Goal: Task Accomplishment & Management: Complete application form

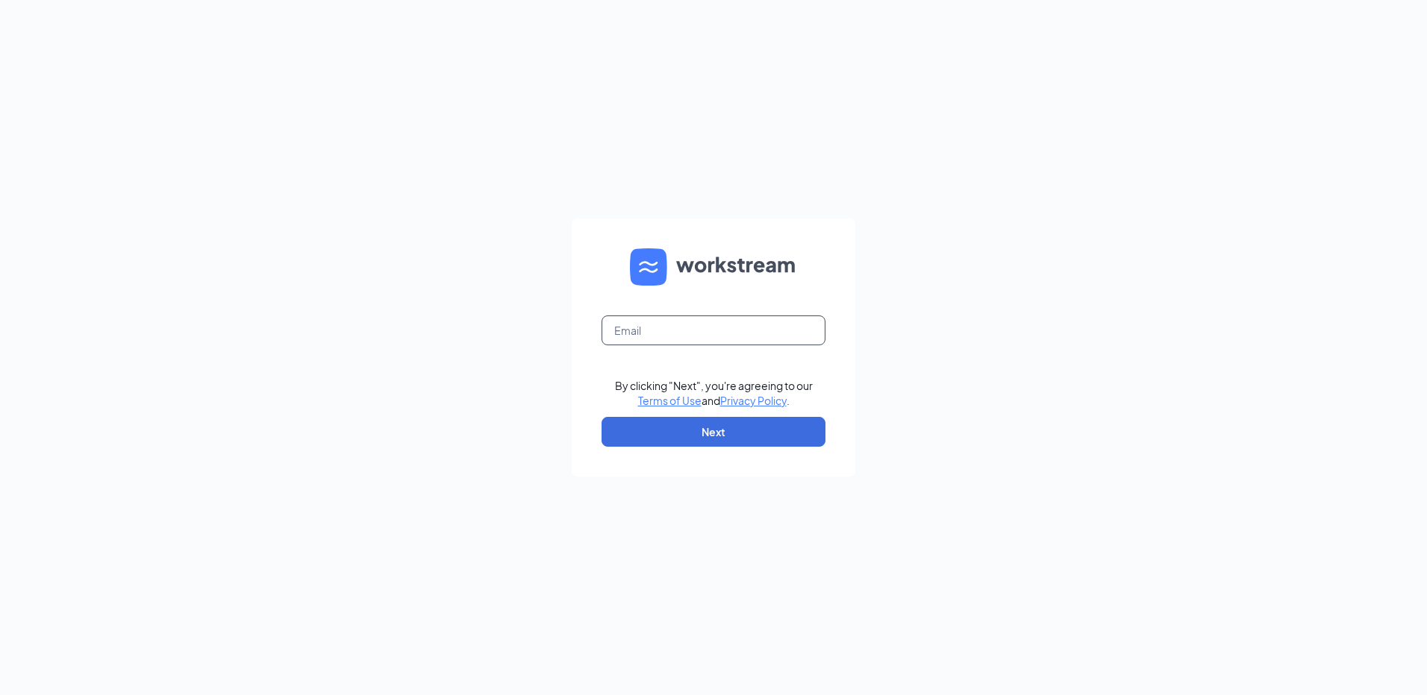
click at [736, 339] on input "text" at bounding box center [713, 331] width 224 height 30
type input "[EMAIL_ADDRESS][DOMAIN_NAME]"
click at [709, 424] on button "Next" at bounding box center [713, 432] width 224 height 30
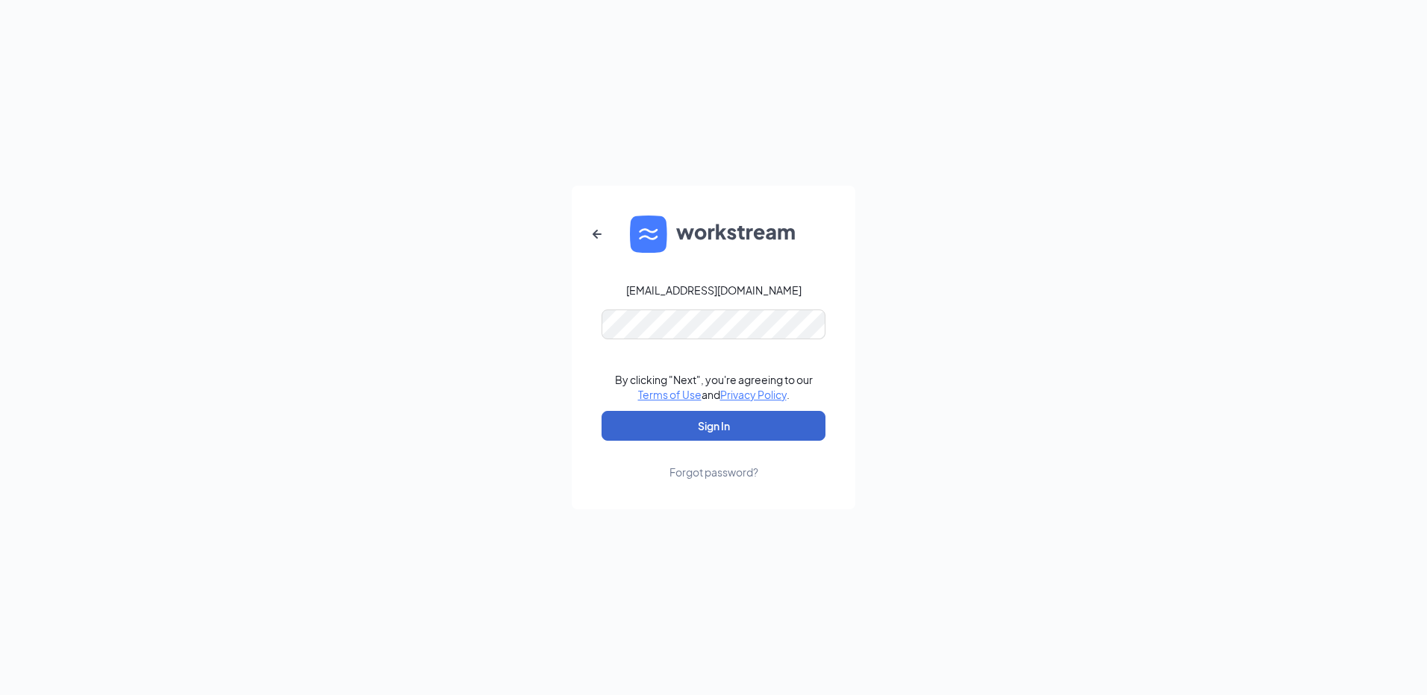
click at [708, 418] on button "Sign In" at bounding box center [713, 426] width 224 height 30
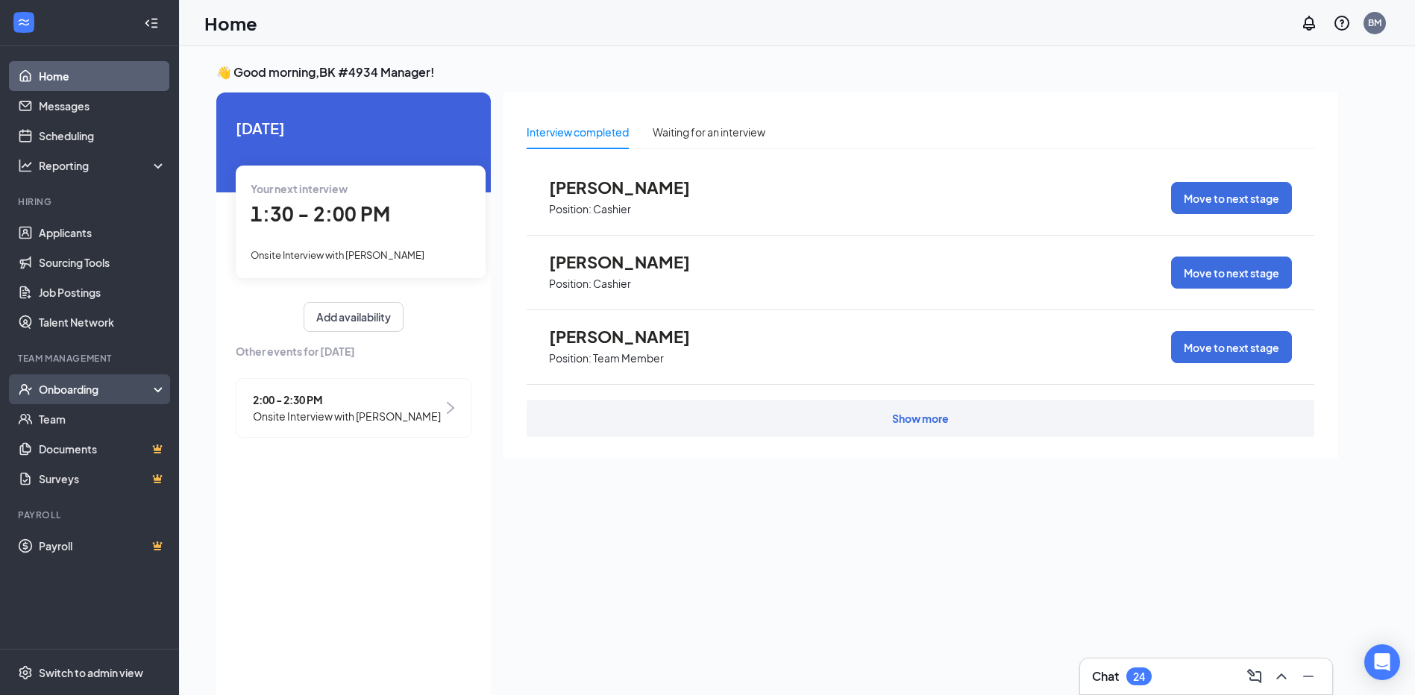
click at [111, 389] on div "Onboarding" at bounding box center [96, 389] width 115 height 15
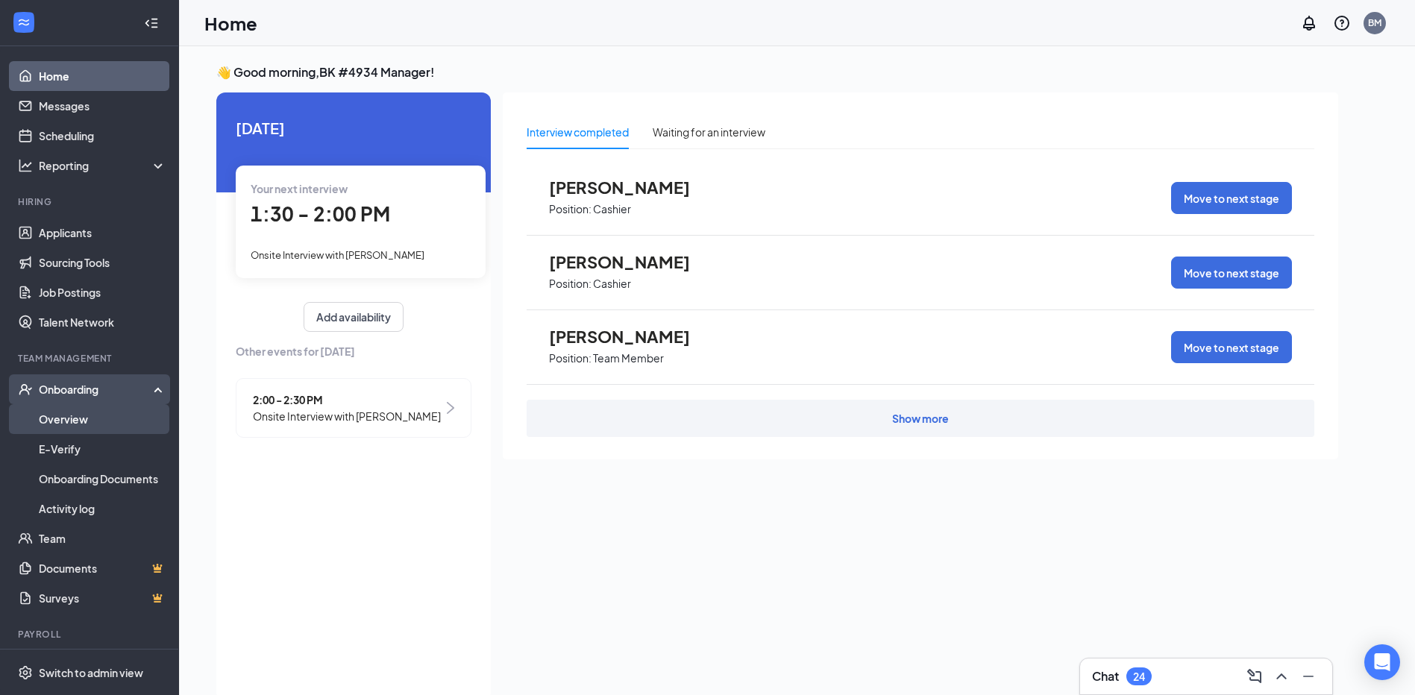
click at [98, 425] on link "Overview" at bounding box center [103, 419] width 128 height 30
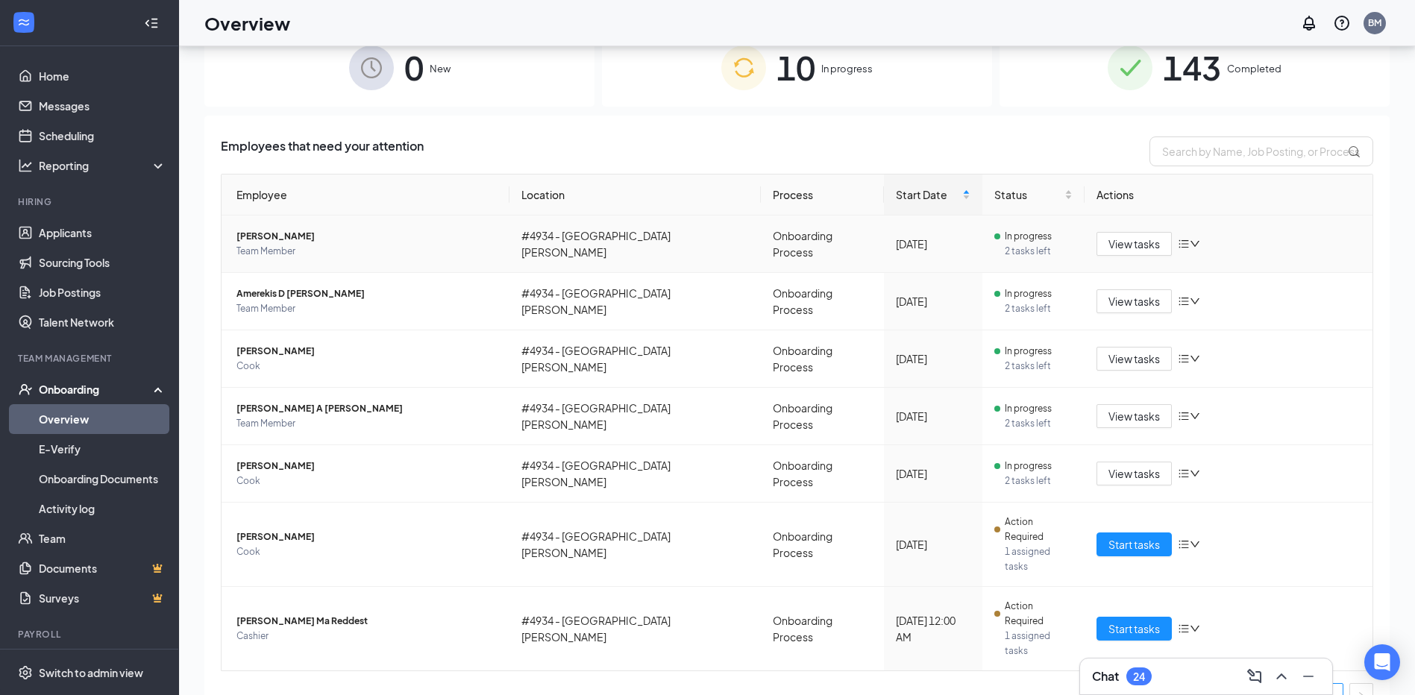
scroll to position [67, 0]
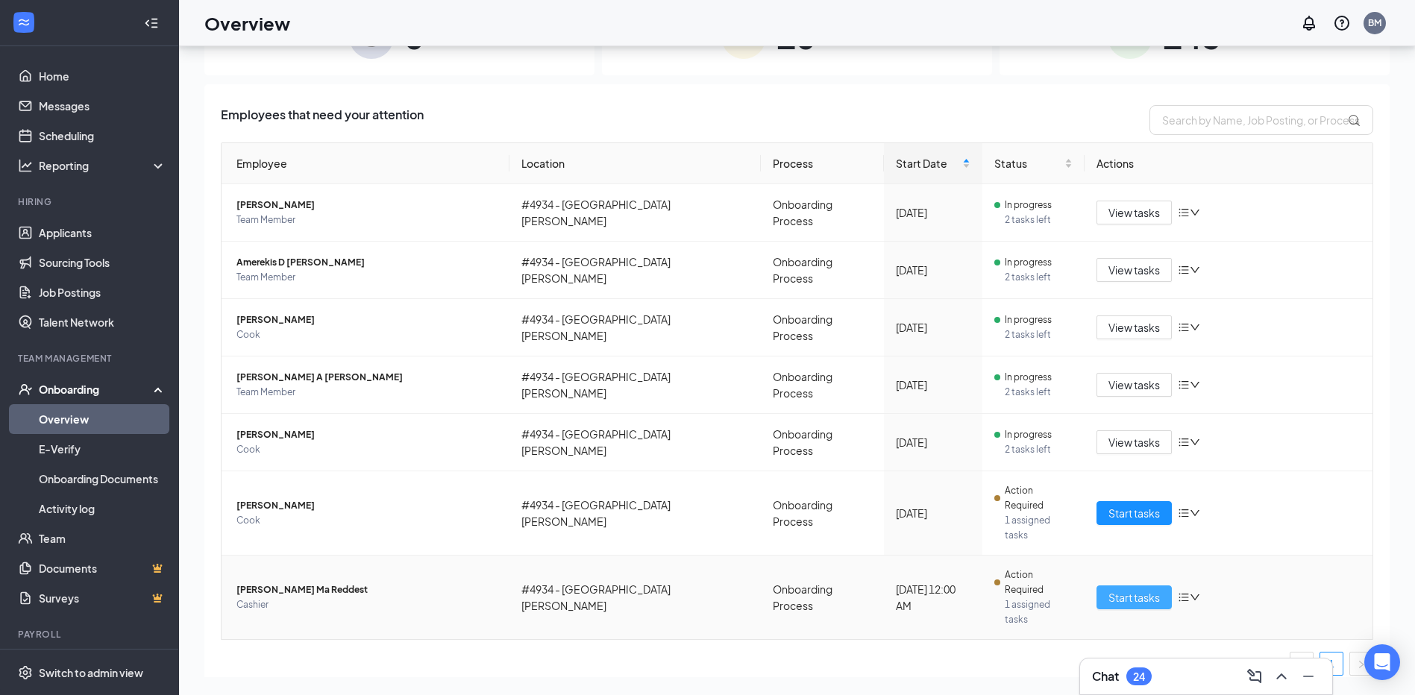
click at [1132, 589] on span "Start tasks" at bounding box center [1134, 597] width 51 height 16
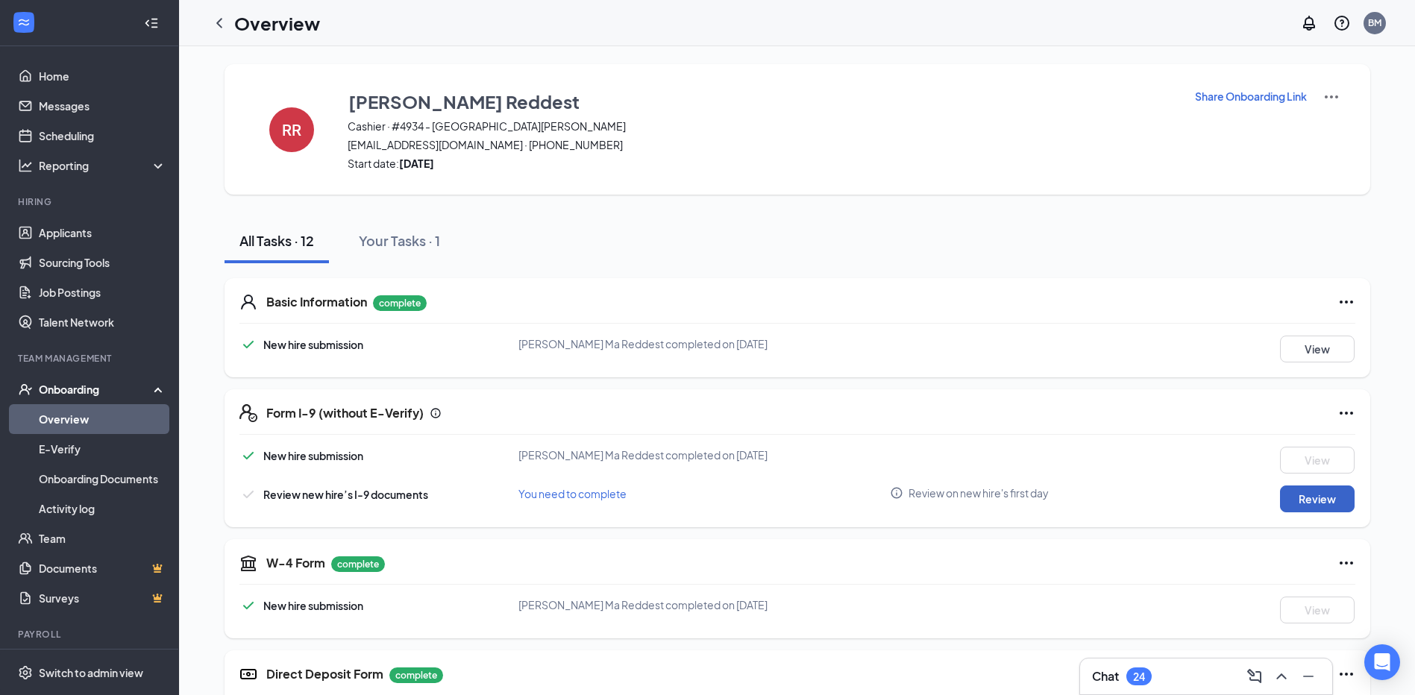
click at [1298, 506] on button "Review" at bounding box center [1317, 499] width 75 height 27
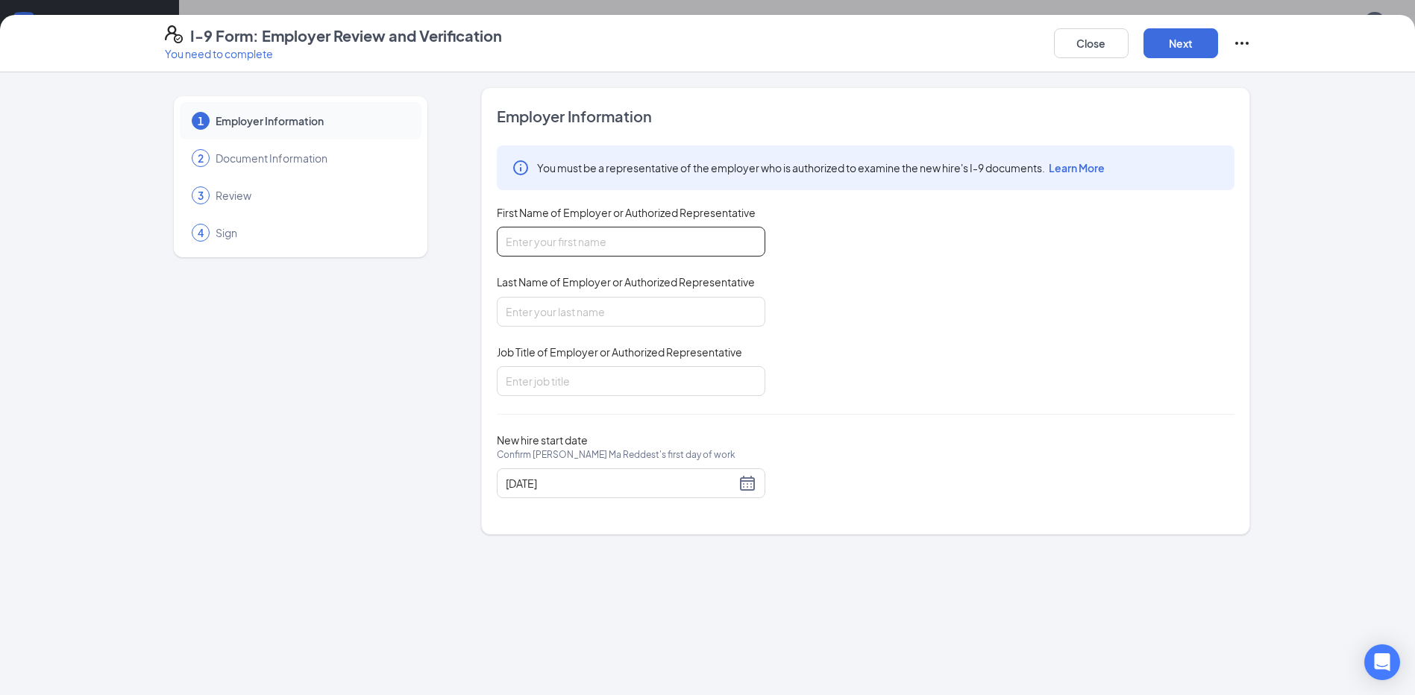
click at [569, 237] on input "First Name of Employer or Authorized Representative" at bounding box center [631, 242] width 269 height 30
type input "[PERSON_NAME]"
click at [580, 323] on input "Last Name of Employer or Authorized Representative" at bounding box center [631, 312] width 269 height 30
type input "Reddest"
click at [569, 378] on input "Job Title of Employer or Authorized Representative" at bounding box center [631, 381] width 269 height 30
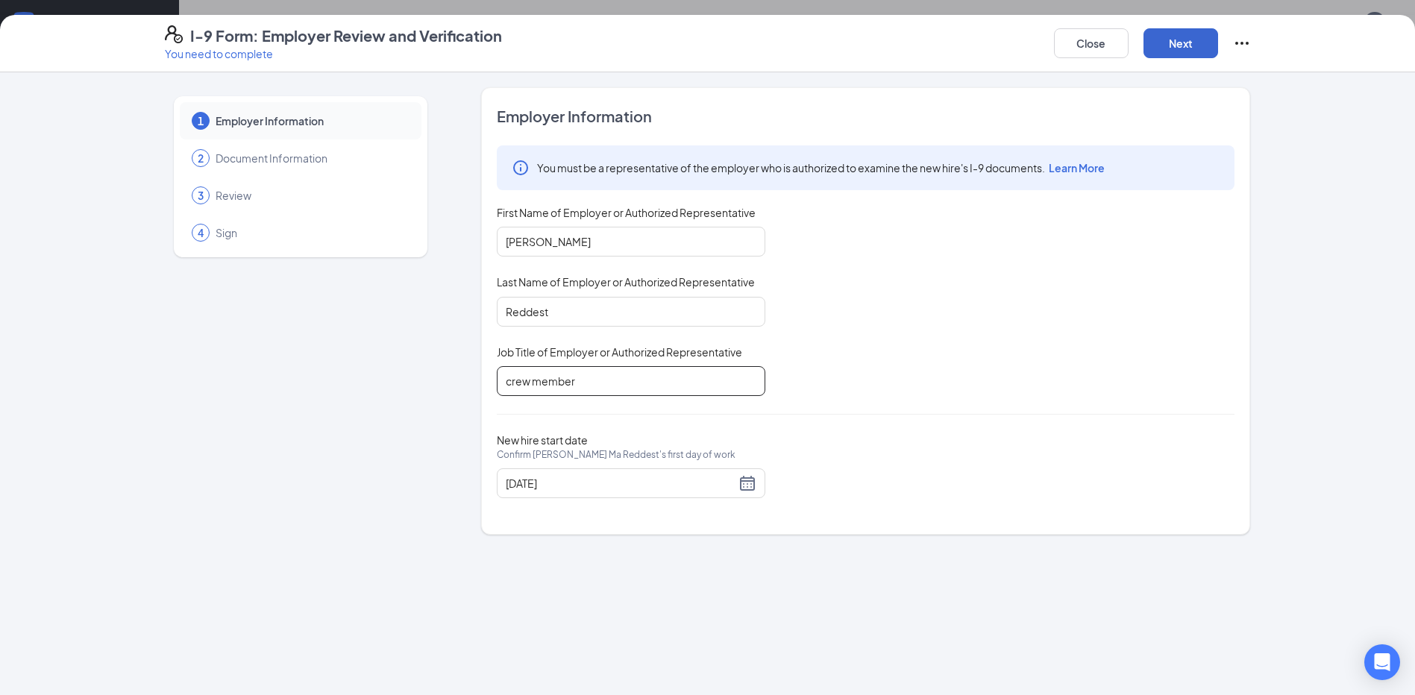
type input "crew member"
click at [1165, 46] on button "Next" at bounding box center [1181, 43] width 75 height 30
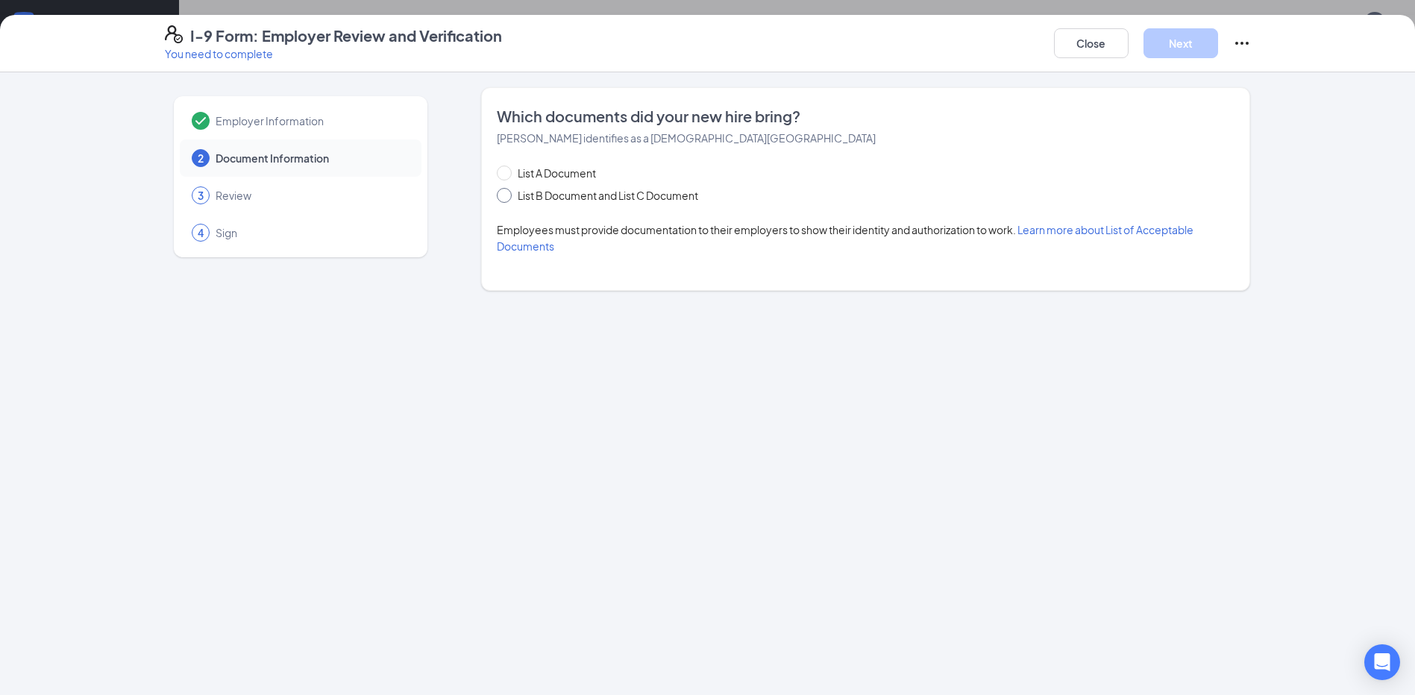
click at [605, 201] on span "List B Document and List C Document" at bounding box center [608, 195] width 192 height 16
click at [507, 198] on input "List B Document and List C Document" at bounding box center [502, 193] width 10 height 10
radio input "true"
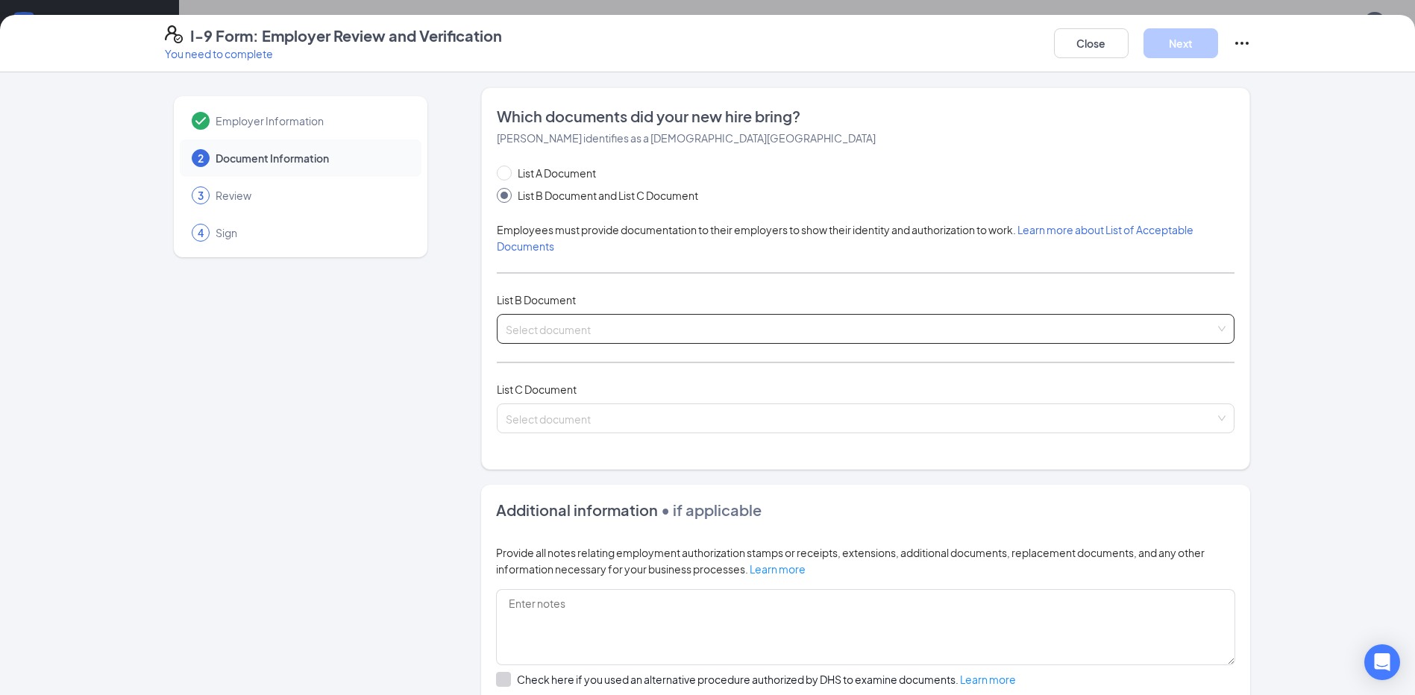
click at [573, 335] on input "search" at bounding box center [861, 326] width 710 height 22
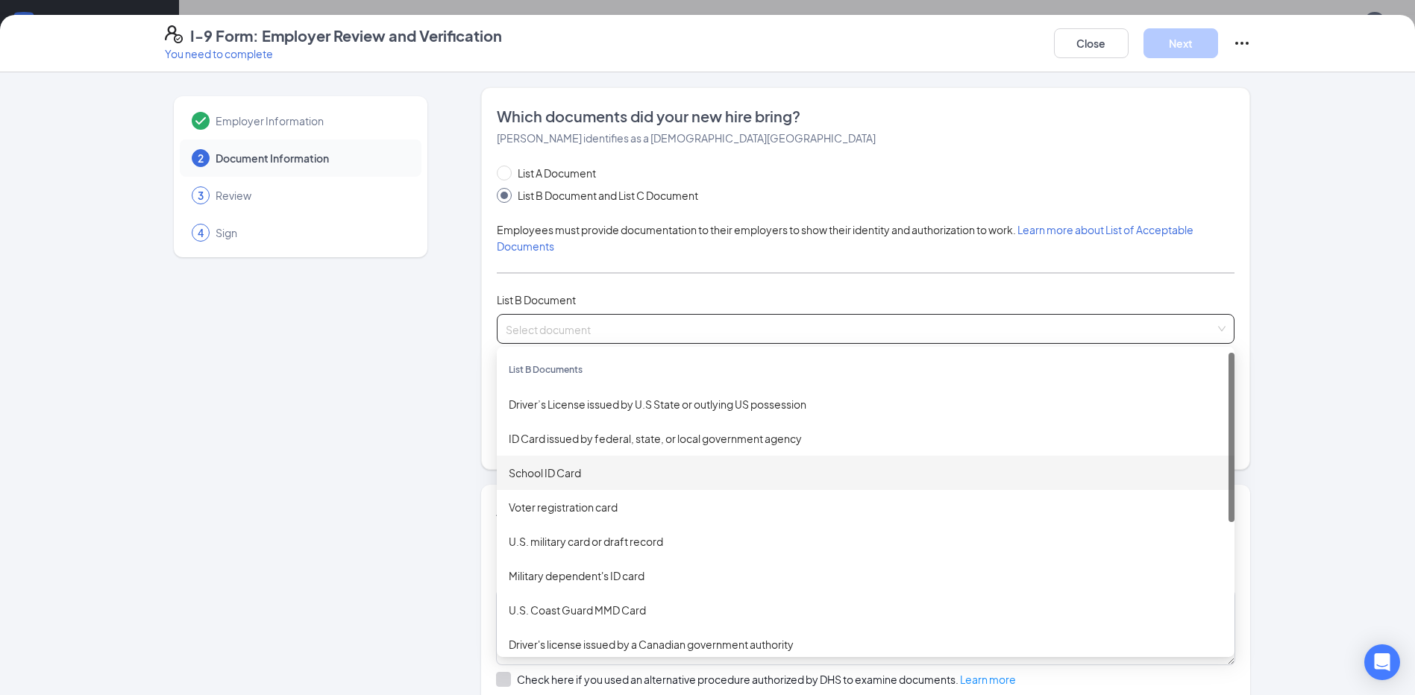
click at [564, 463] on div "School ID Card" at bounding box center [866, 473] width 738 height 34
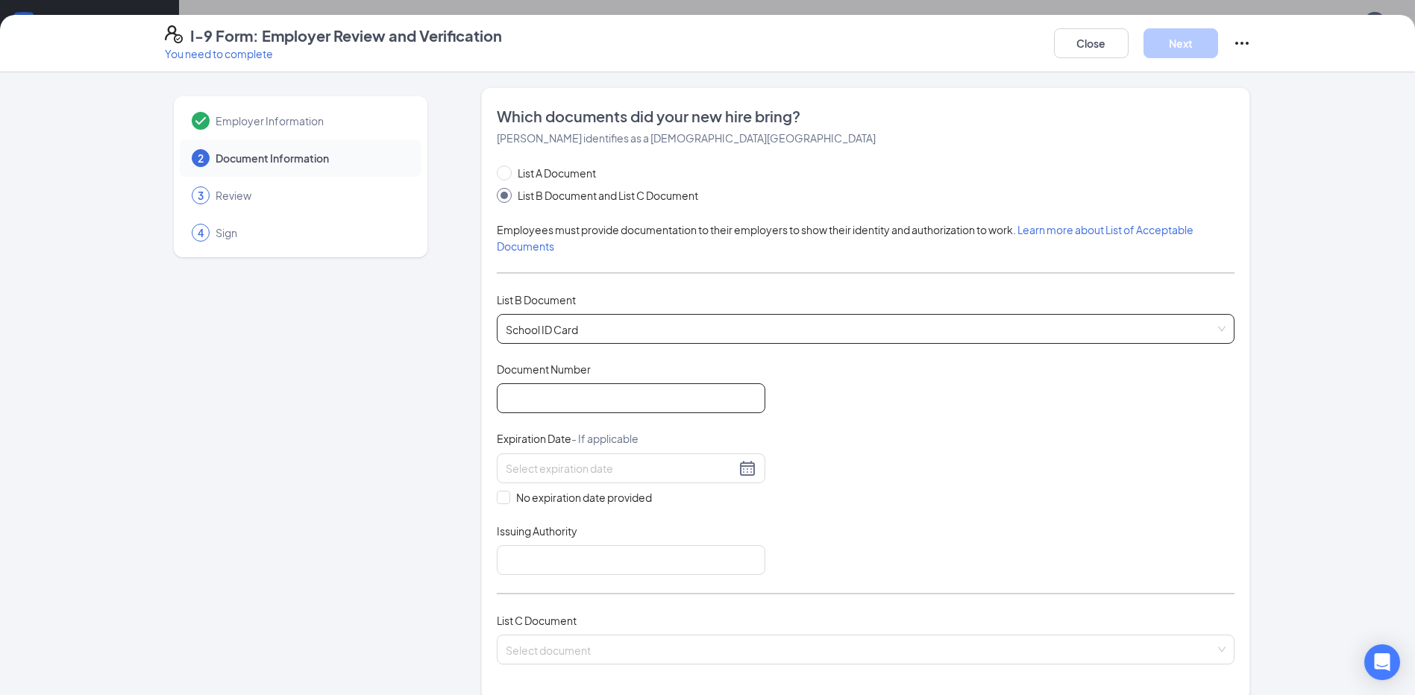
click at [589, 407] on input "Document Number" at bounding box center [631, 399] width 269 height 30
type input "22766"
click at [611, 475] on input at bounding box center [621, 468] width 230 height 16
click at [950, 444] on div "Document Title School ID Card Document Number 22766 Expiration Date - If applic…" at bounding box center [866, 468] width 738 height 213
click at [497, 501] on span at bounding box center [503, 497] width 13 height 13
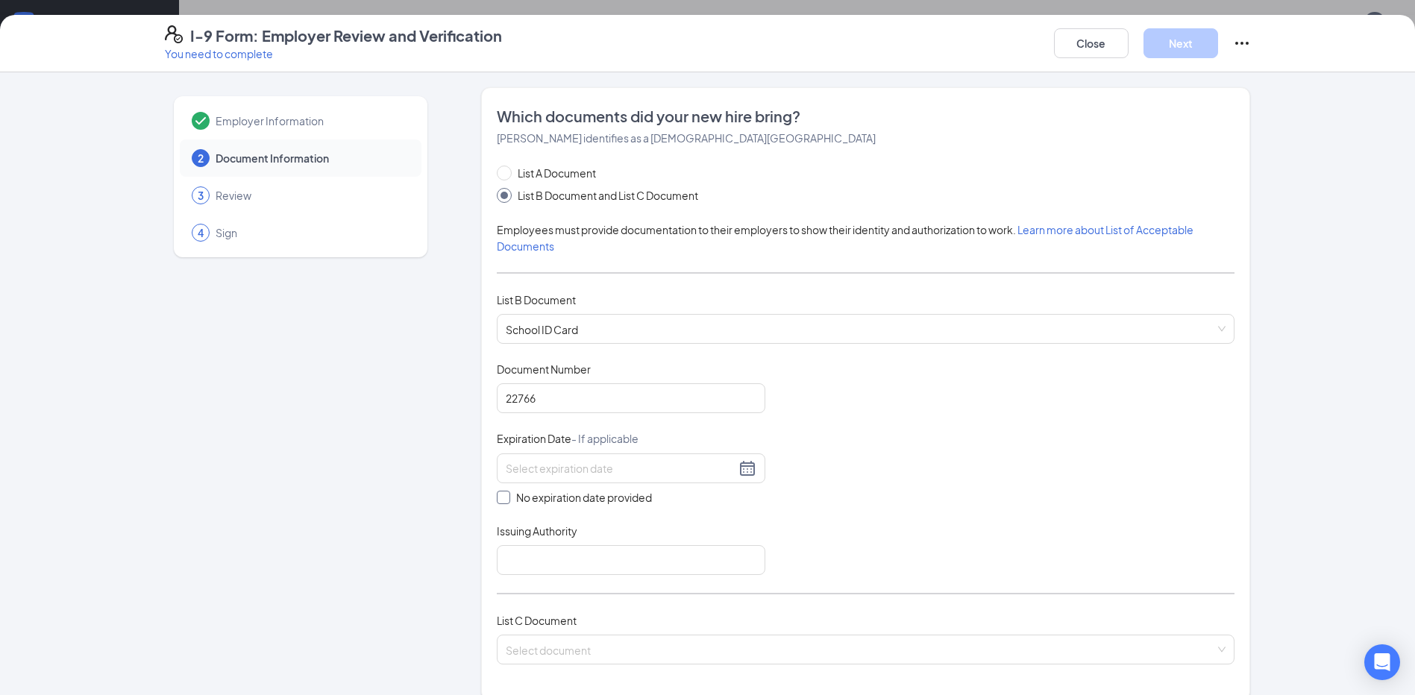
click at [497, 501] on input "No expiration date provided" at bounding box center [502, 496] width 10 height 10
checkbox input "true"
click at [587, 571] on input "Issuing Authority" at bounding box center [631, 563] width 269 height 30
type input "[US_STATE]"
click at [909, 641] on input "search" at bounding box center [861, 650] width 710 height 22
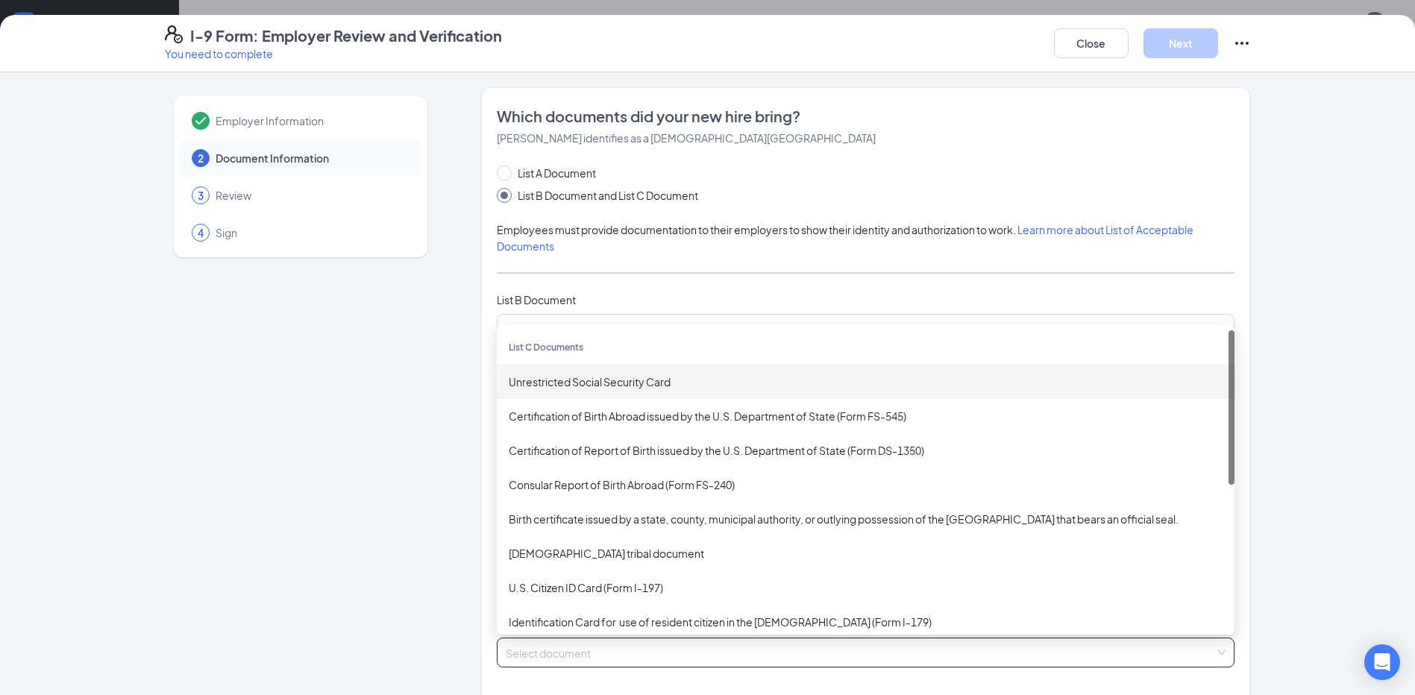
click at [635, 374] on div "Unrestricted Social Security Card" at bounding box center [866, 382] width 714 height 16
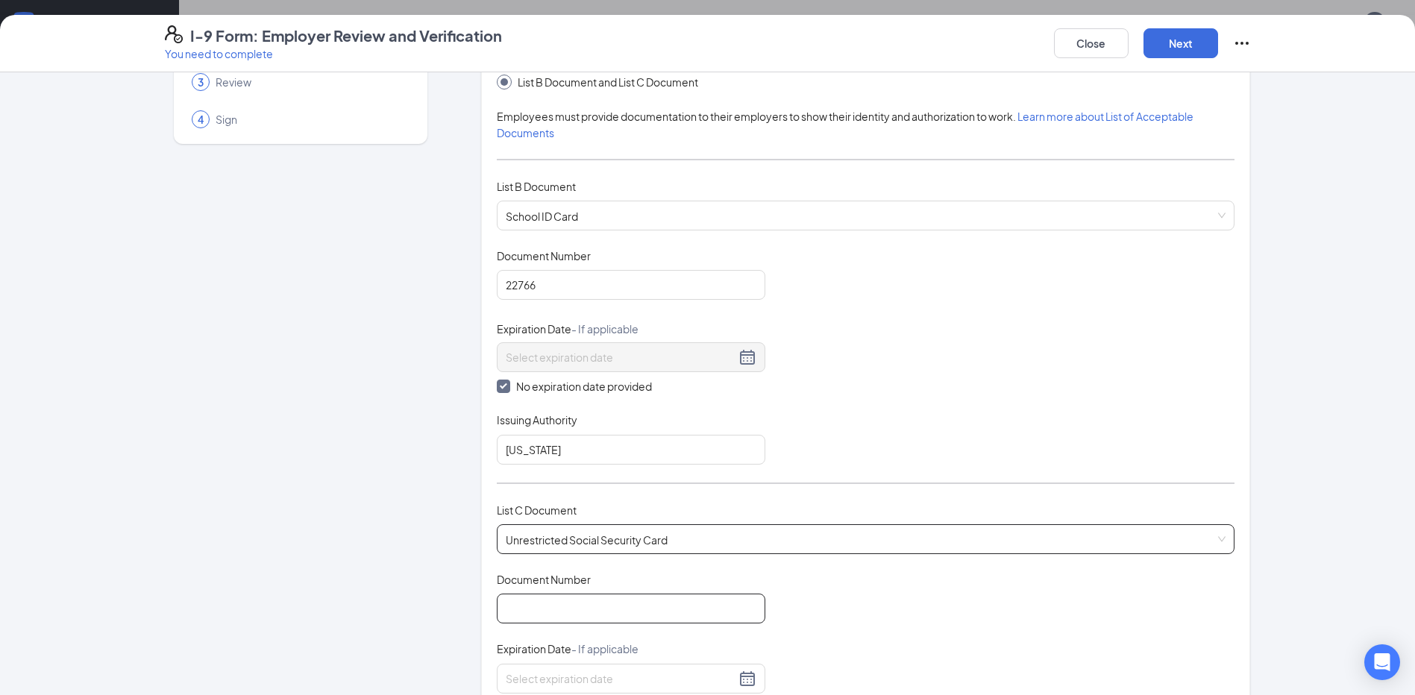
scroll to position [149, 0]
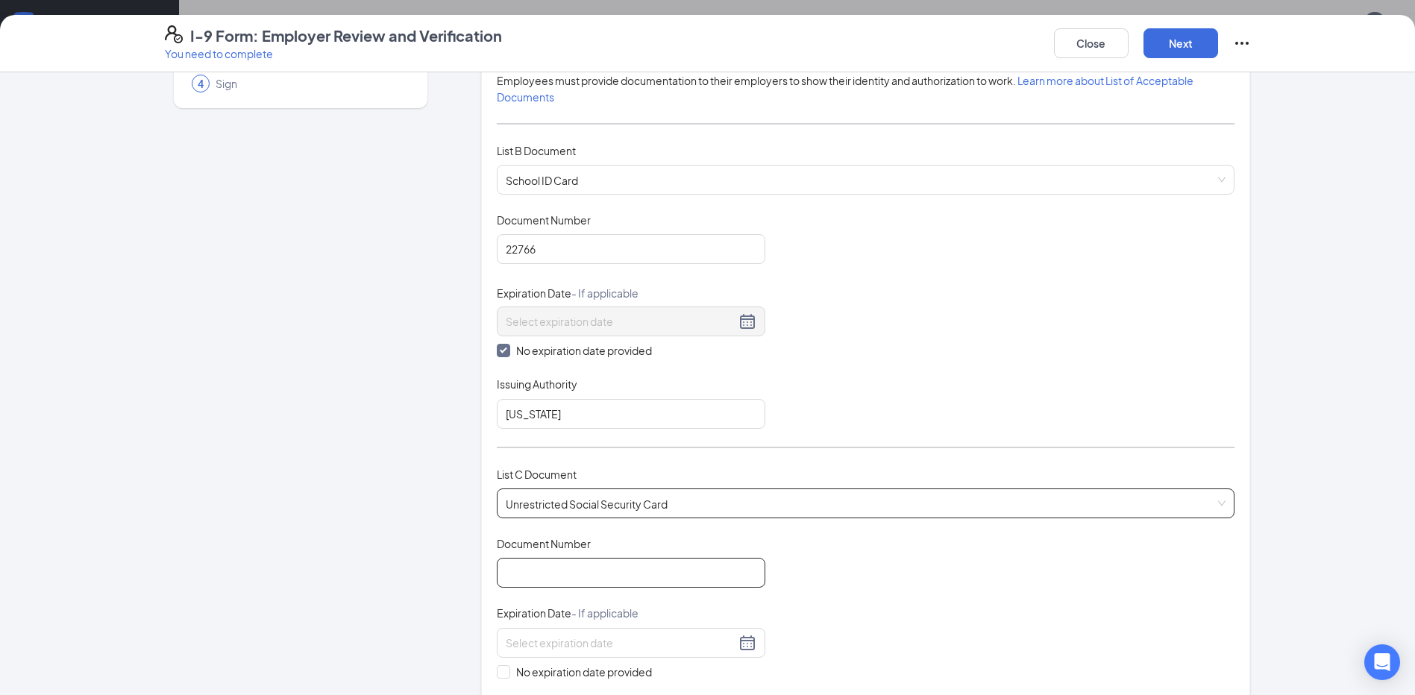
click at [560, 586] on input "Document Number" at bounding box center [631, 573] width 269 height 30
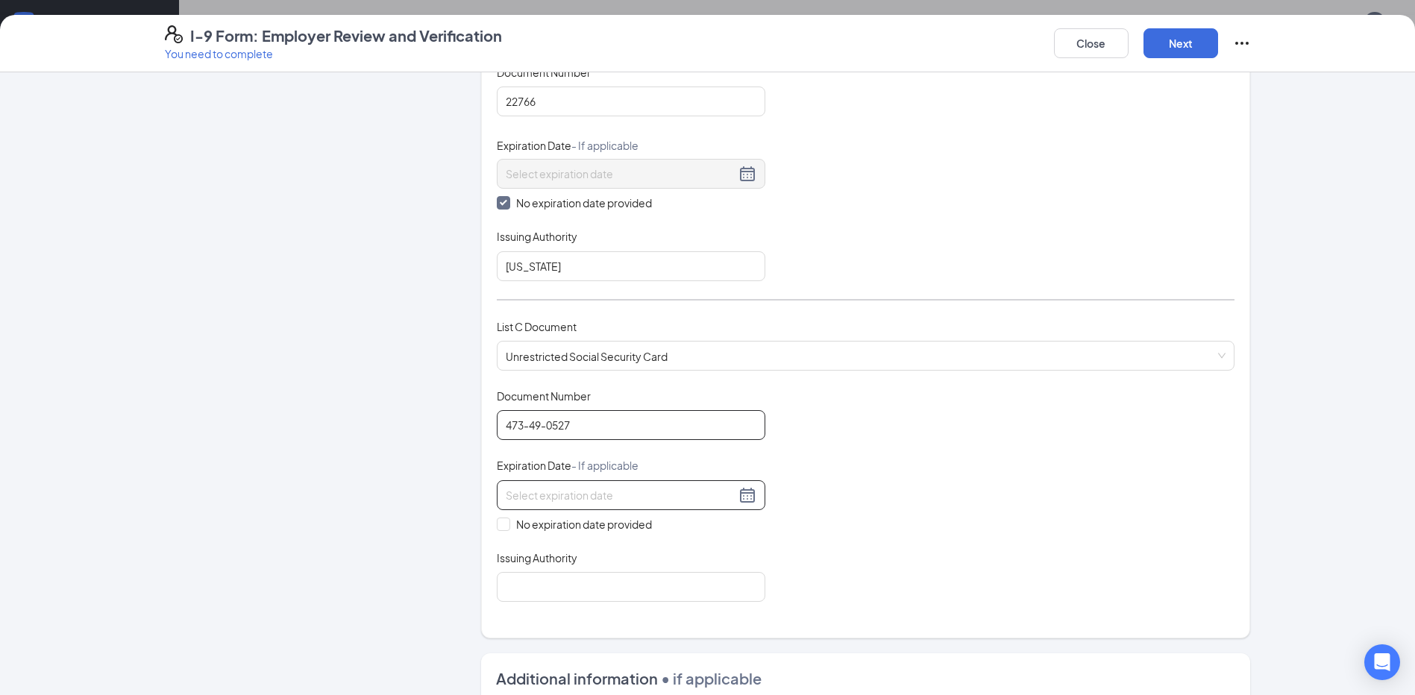
scroll to position [298, 0]
type input "473-49-0527"
click at [497, 526] on input "No expiration date provided" at bounding box center [502, 521] width 10 height 10
checkbox input "true"
click at [629, 598] on input "Issuing Authority" at bounding box center [631, 589] width 269 height 30
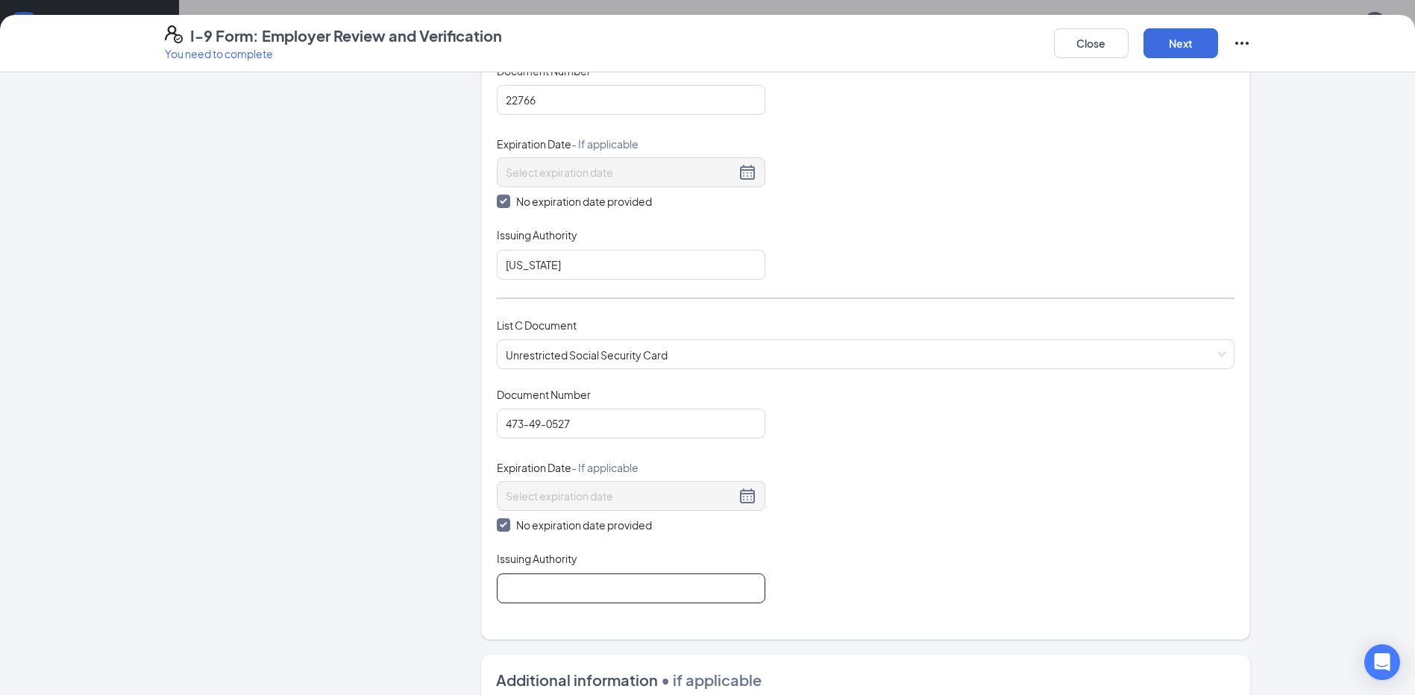
type input "Social Security Card"
click at [1198, 45] on button "Next" at bounding box center [1181, 43] width 75 height 30
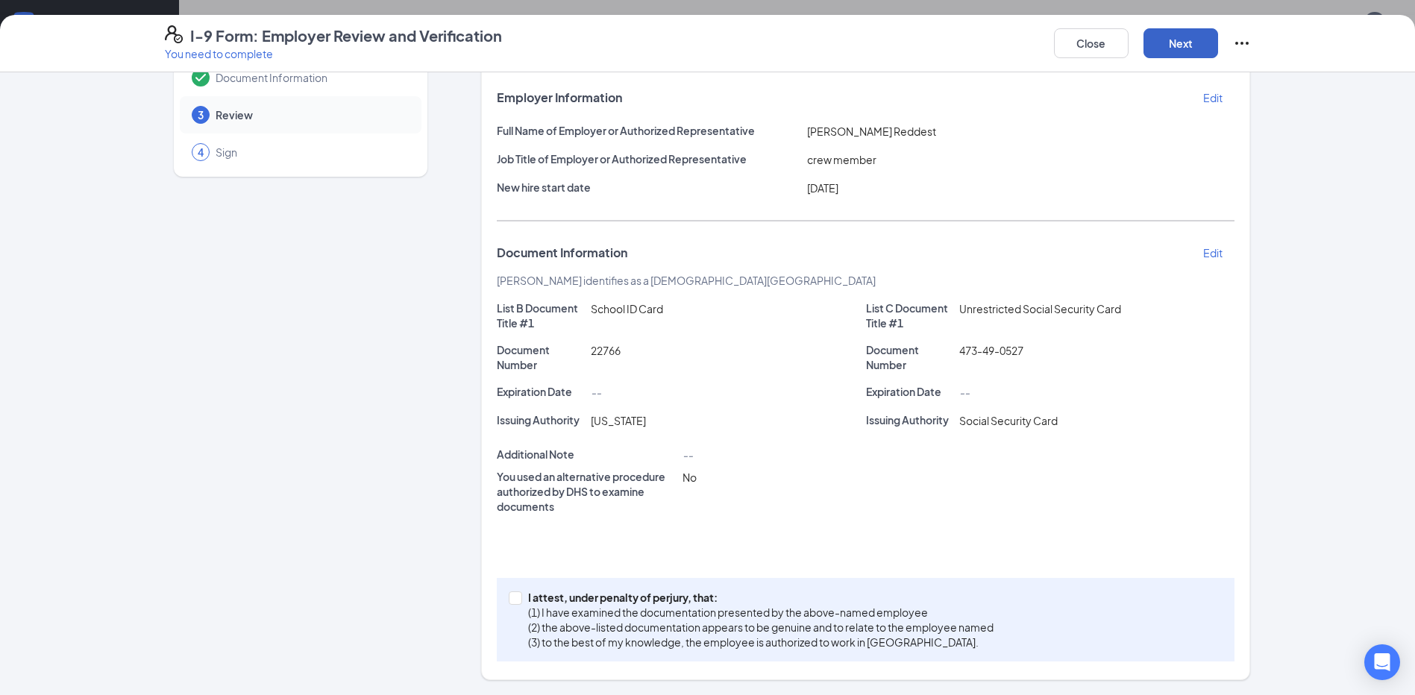
scroll to position [81, 0]
click at [509, 603] on span at bounding box center [515, 598] width 13 height 13
click at [509, 602] on input "I attest, under penalty of [PERSON_NAME], that: (1) I have examined the documen…" at bounding box center [514, 597] width 10 height 10
checkbox input "true"
click at [1171, 40] on button "Next" at bounding box center [1181, 43] width 75 height 30
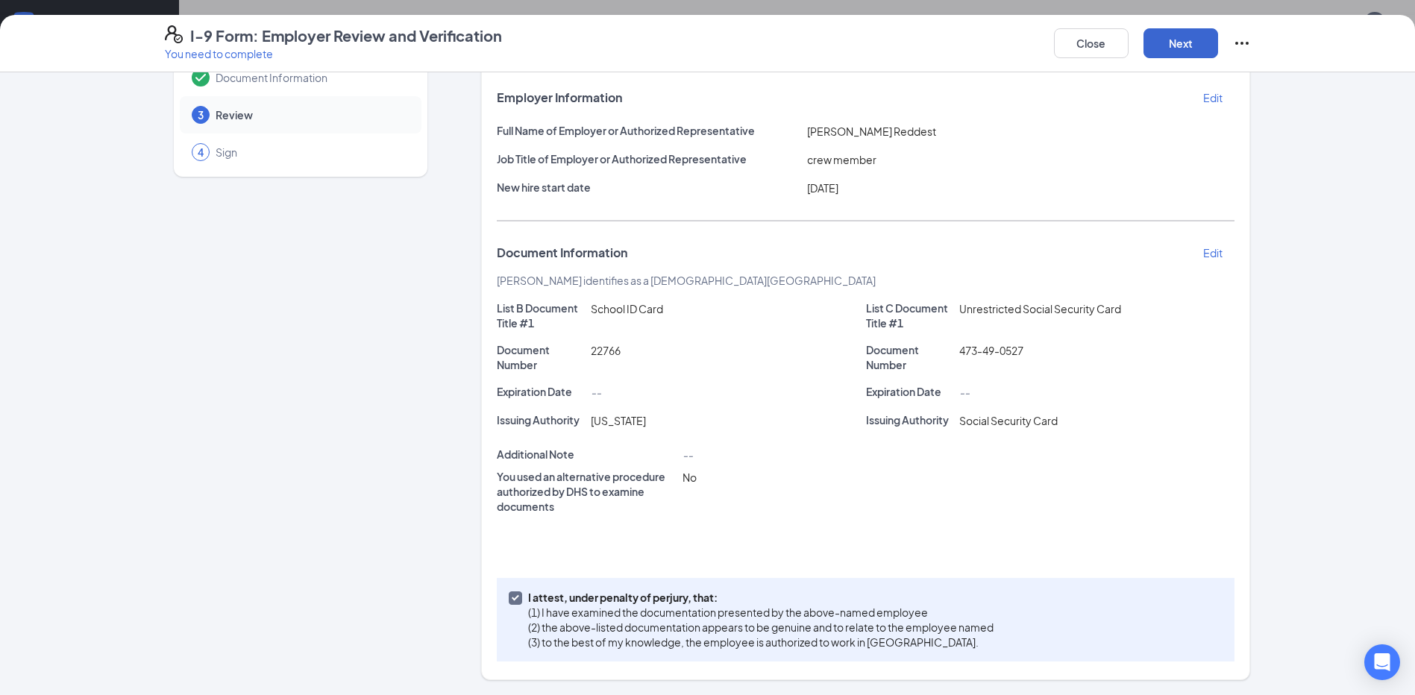
scroll to position [0, 0]
